Goal: Task Accomplishment & Management: Complete application form

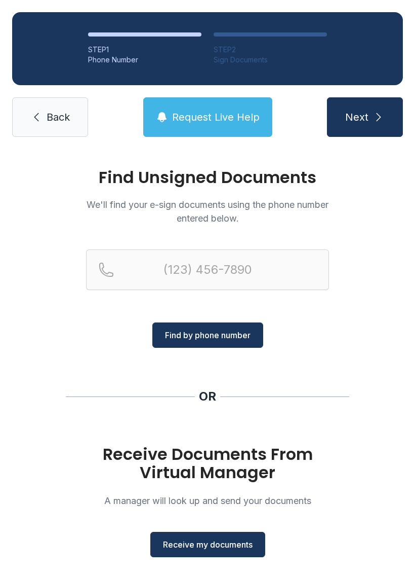
click at [247, 536] on button "Receive my documents" at bounding box center [207, 543] width 115 height 25
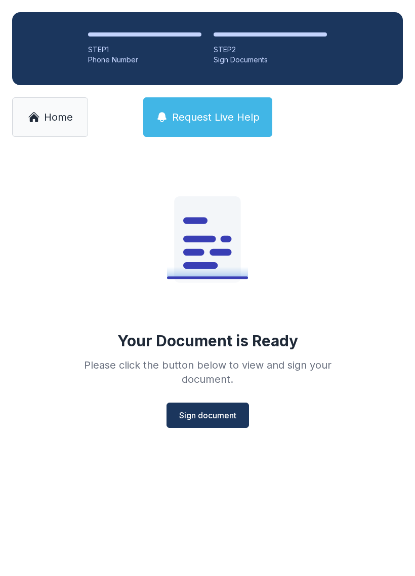
click at [216, 422] on button "Sign document" at bounding box center [208, 414] width 83 height 25
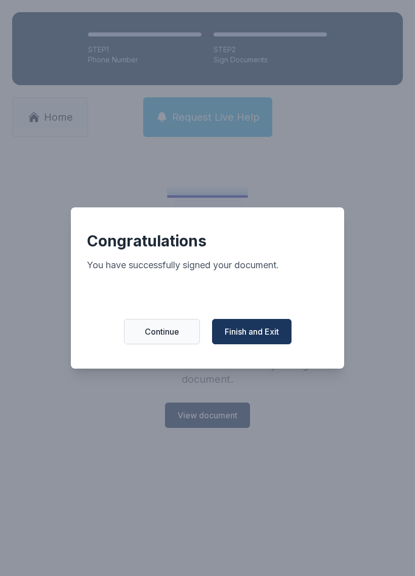
click at [273, 328] on button "Finish and Exit" at bounding box center [252, 331] width 80 height 25
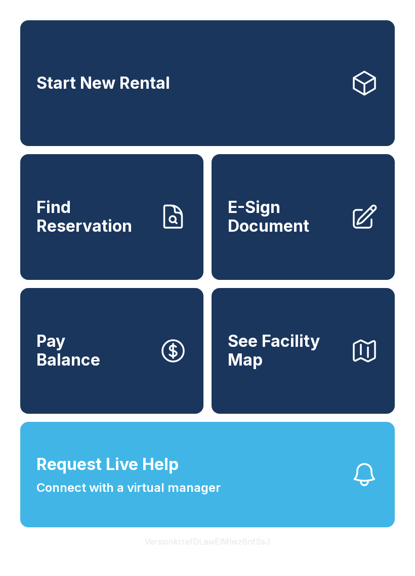
click at [299, 231] on span "E-Sign Document" at bounding box center [285, 216] width 115 height 37
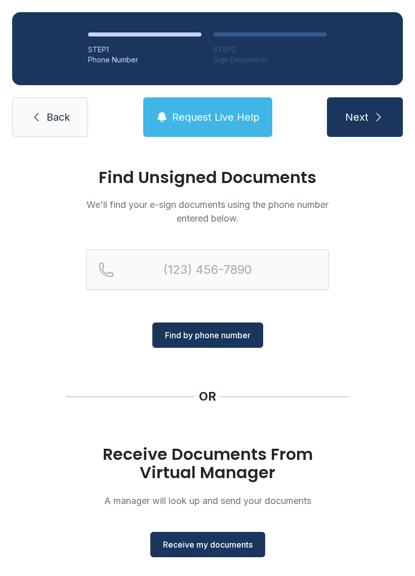
click at [232, 548] on span "Receive my documents" at bounding box center [208, 544] width 90 height 12
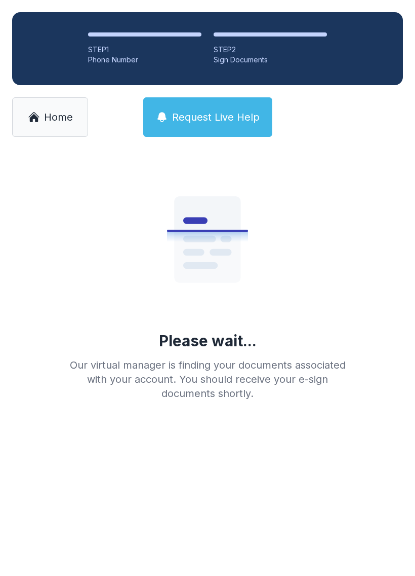
click at [47, 112] on span "Home" at bounding box center [58, 117] width 29 height 14
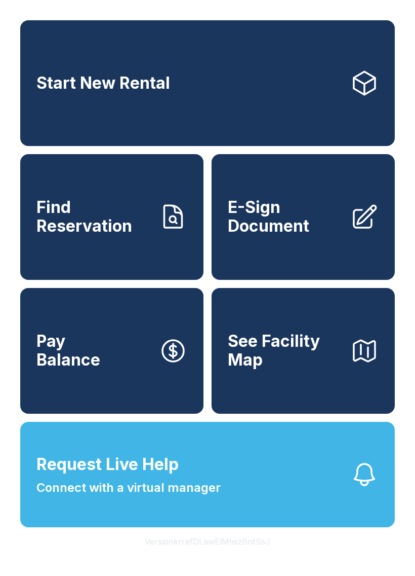
click at [333, 235] on span "E-Sign Document" at bounding box center [285, 216] width 115 height 37
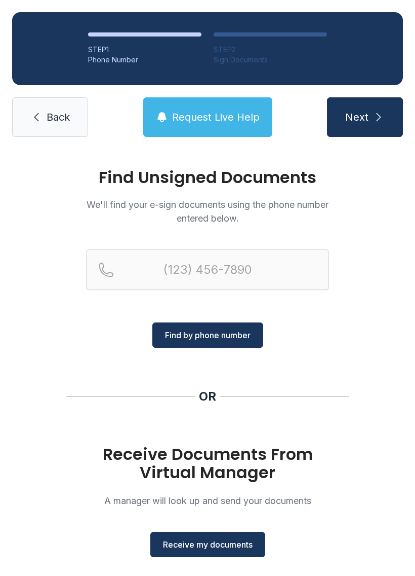
click at [217, 544] on span "Receive my documents" at bounding box center [208, 544] width 90 height 12
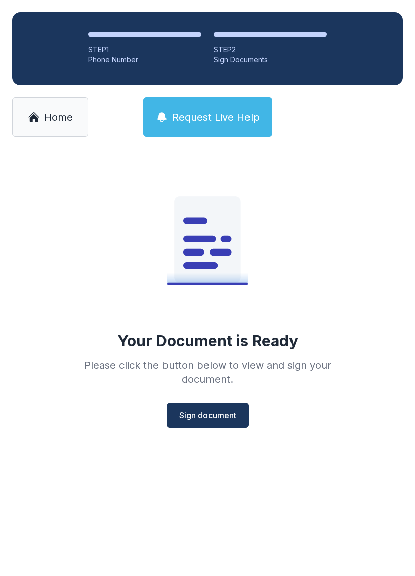
click at [239, 406] on button "Sign document" at bounding box center [208, 414] width 83 height 25
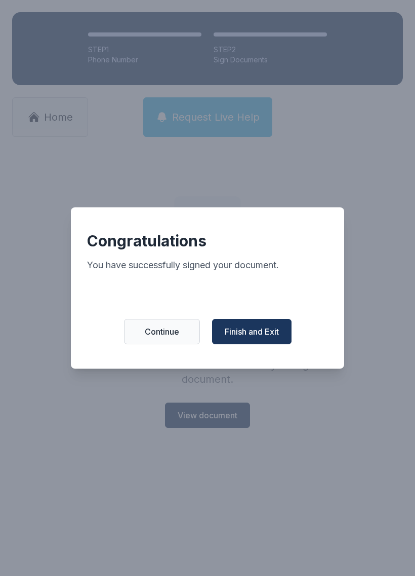
click at [255, 344] on button "Finish and Exit" at bounding box center [252, 331] width 80 height 25
